Goal: Task Accomplishment & Management: Manage account settings

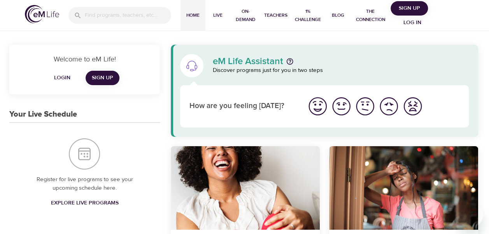
click at [65, 76] on span "Login" at bounding box center [62, 78] width 19 height 10
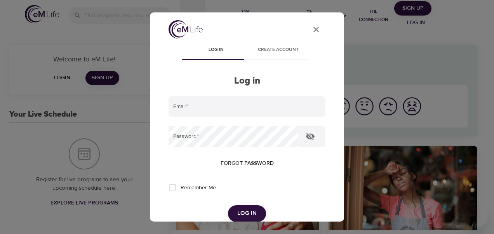
click at [234, 159] on span "Forgot password" at bounding box center [247, 164] width 53 height 10
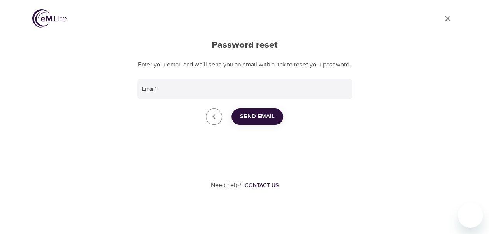
click at [210, 121] on icon "Go back to login" at bounding box center [213, 116] width 9 height 9
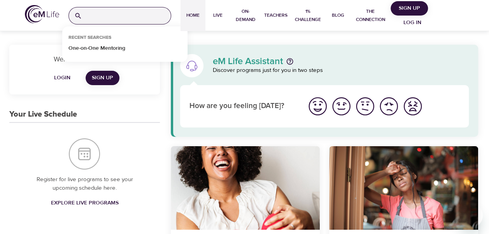
click at [105, 16] on input "search" at bounding box center [128, 15] width 86 height 17
click at [464, 18] on div "Recent Searches One-on-One Mentoring Home Live On-Demand Teachers 1% Challenge …" at bounding box center [244, 15] width 489 height 31
